Goal: Find specific page/section: Find specific page/section

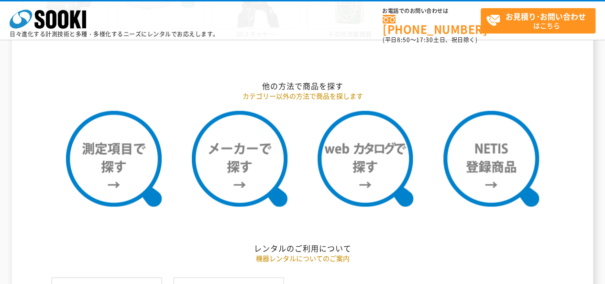
scroll to position [744, 0]
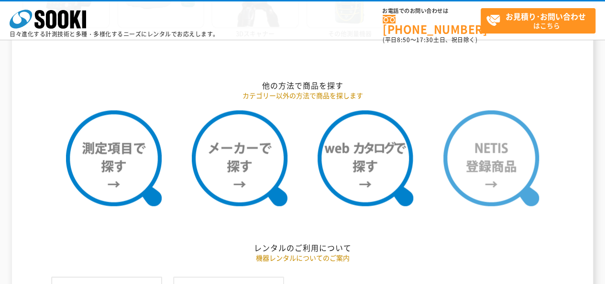
click at [447, 167] on img at bounding box center [491, 158] width 96 height 96
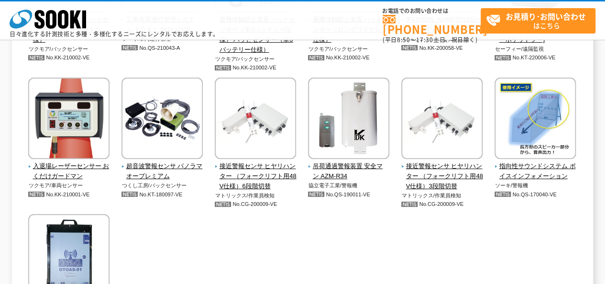
scroll to position [2299, 0]
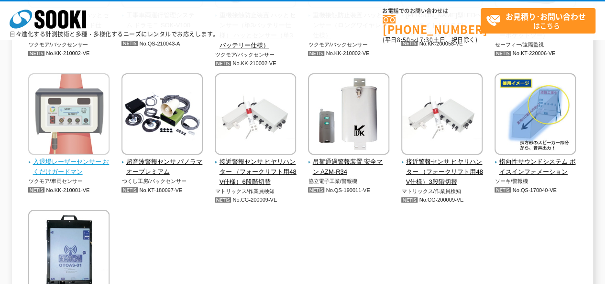
click at [66, 162] on span "入退場レーザーセンサー おくだけガードマン" at bounding box center [69, 167] width 82 height 20
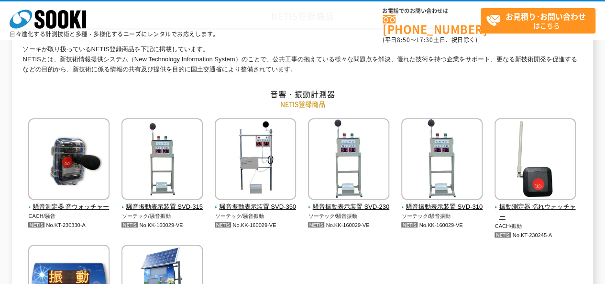
scroll to position [78, 0]
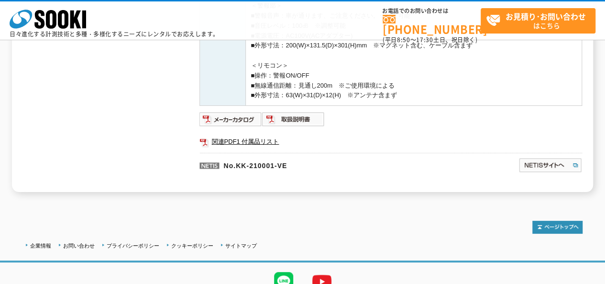
scroll to position [489, 0]
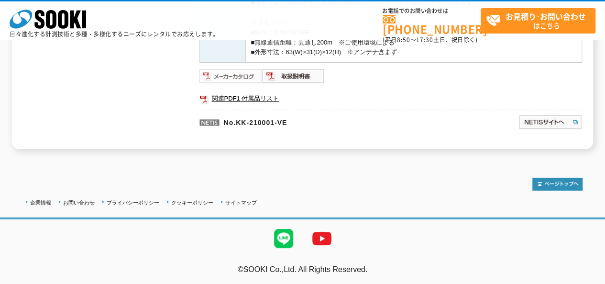
click at [232, 76] on img at bounding box center [230, 75] width 63 height 15
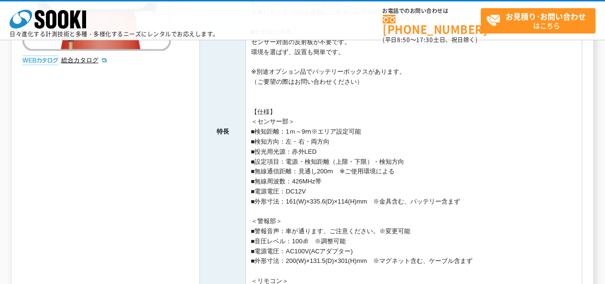
scroll to position [222, 0]
